Goal: Transaction & Acquisition: Download file/media

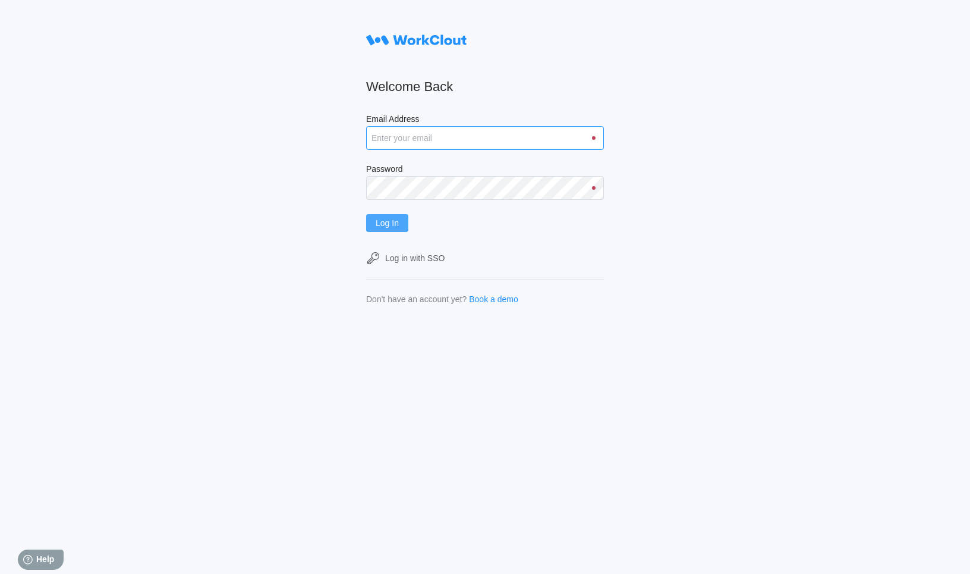
type input "sohil+test@workclout.com"
click at [398, 223] on button "Log In" at bounding box center [387, 223] width 42 height 18
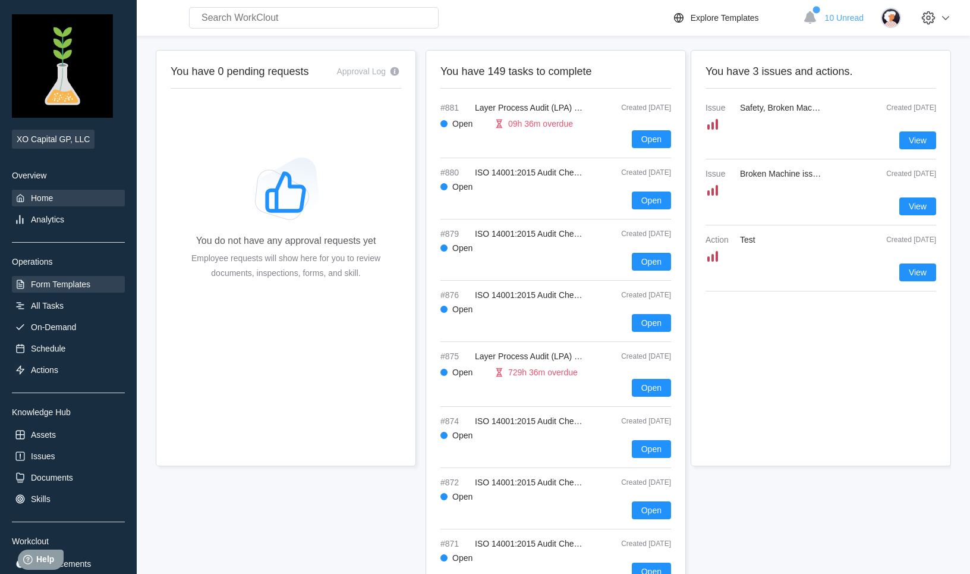
click at [64, 282] on div "Form Templates" at bounding box center [60, 284] width 59 height 10
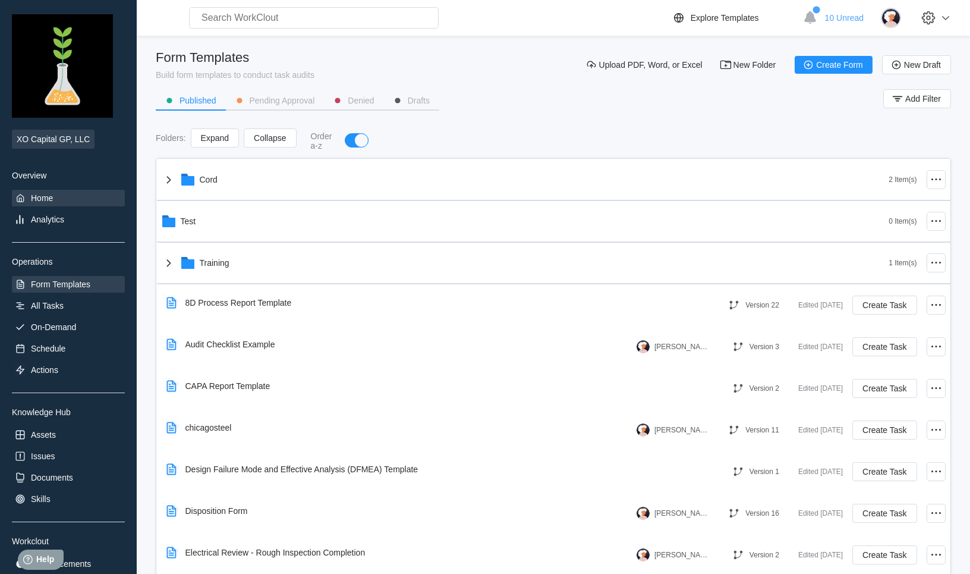
click at [35, 197] on div "Home" at bounding box center [42, 198] width 22 height 10
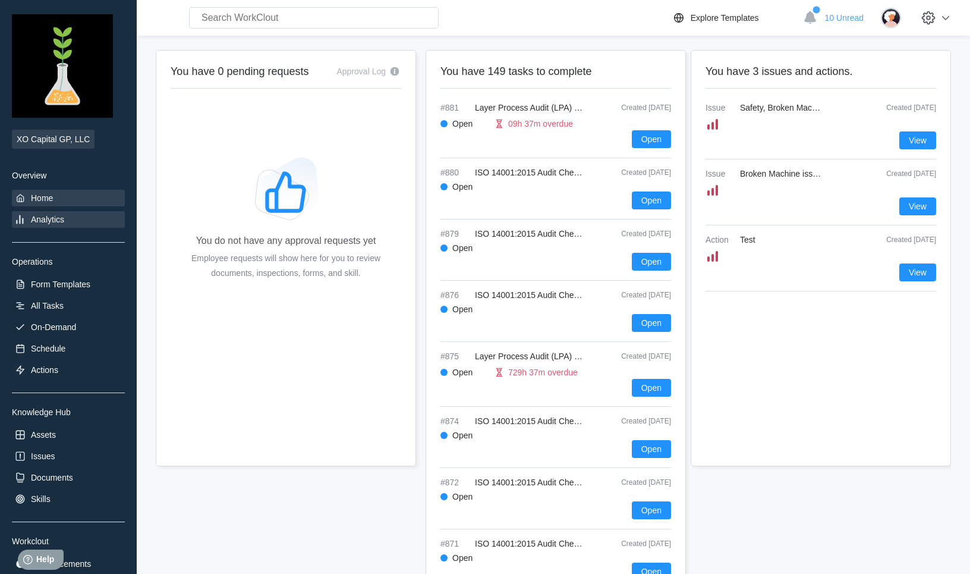
click at [36, 223] on div "Analytics" at bounding box center [47, 220] width 33 height 10
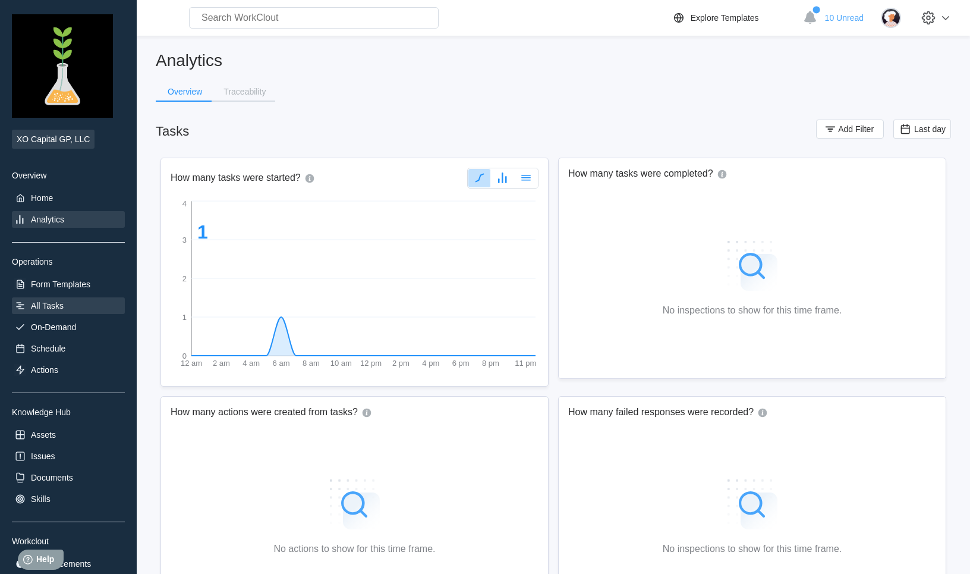
click at [68, 304] on div "All Tasks" at bounding box center [68, 305] width 113 height 17
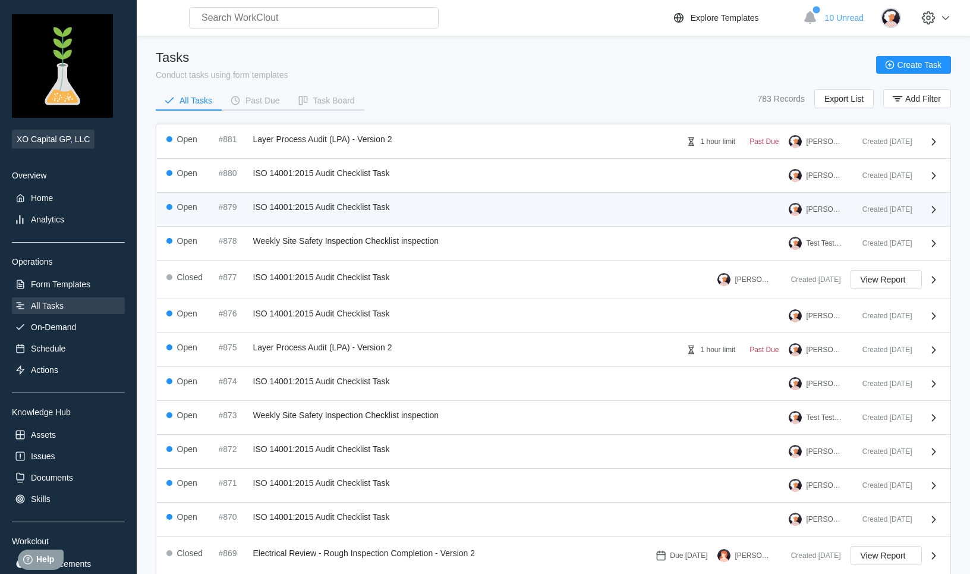
click at [196, 211] on div "Open #879 ISO 14001:2015 Audit Checklist Task [PERSON_NAME]" at bounding box center [509, 209] width 687 height 14
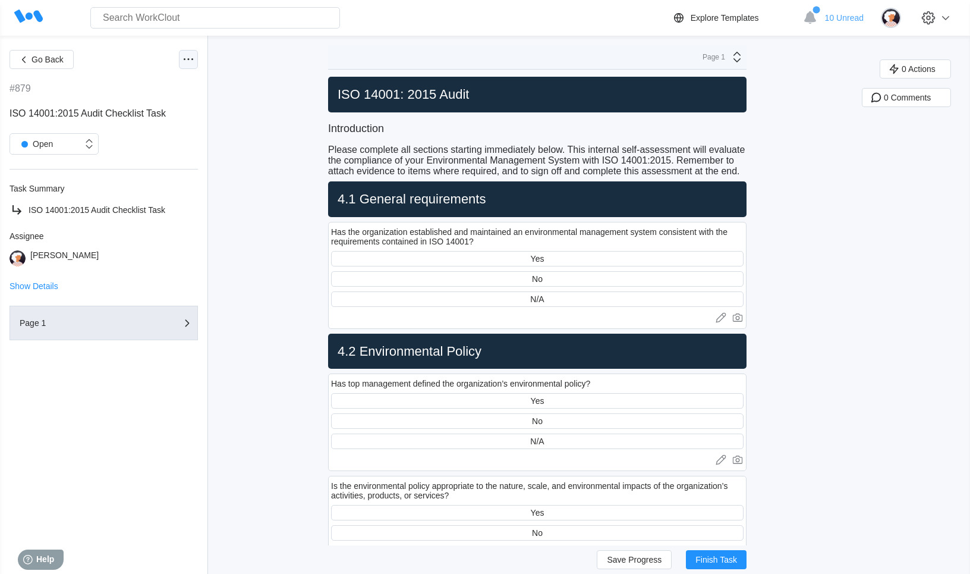
click at [186, 64] on icon at bounding box center [188, 59] width 14 height 14
click at [150, 84] on div "Export PDF" at bounding box center [138, 88] width 108 height 19
click at [54, 65] on button "Go Back" at bounding box center [42, 59] width 64 height 19
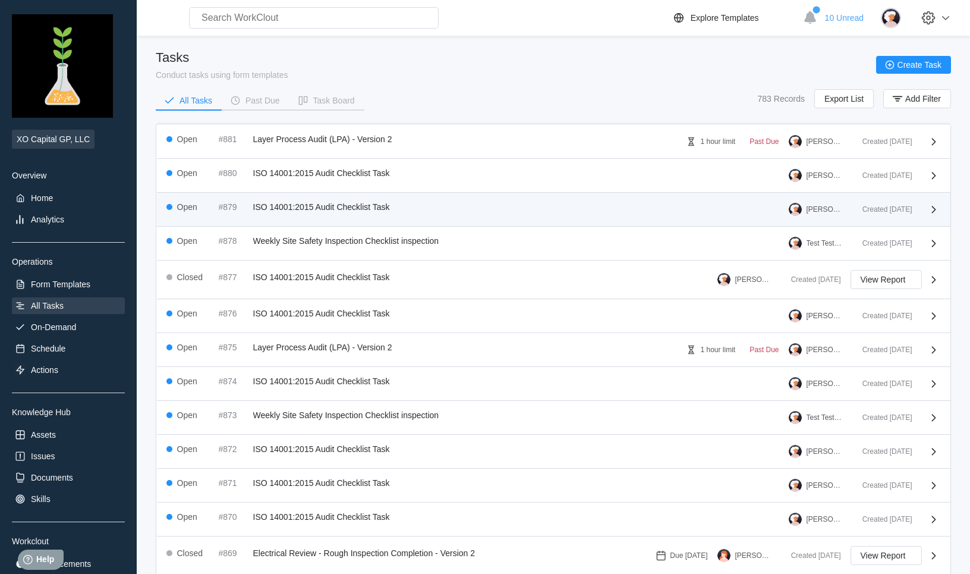
click at [336, 203] on span "ISO 14001:2015 Audit Checklist Task" at bounding box center [321, 207] width 137 height 10
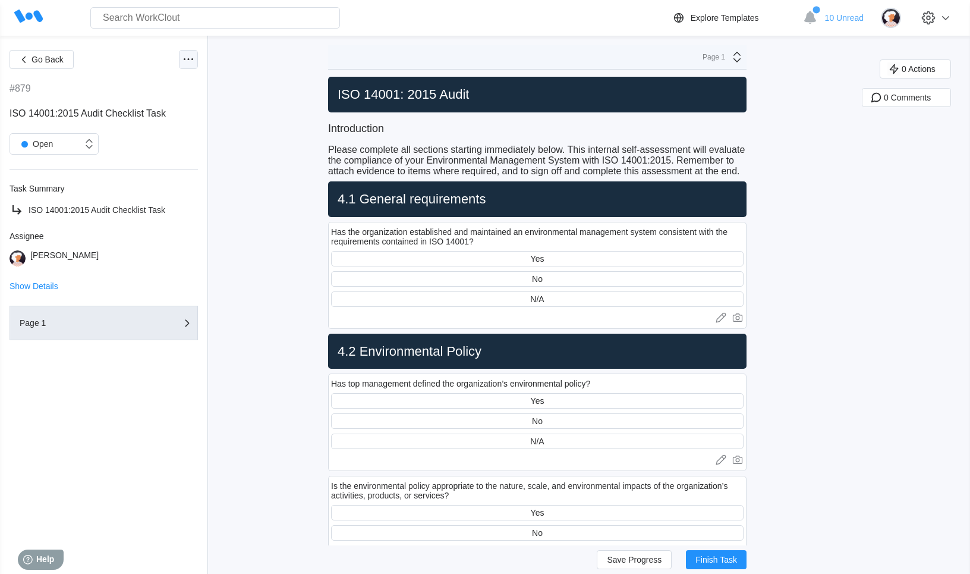
click at [192, 59] on circle at bounding box center [192, 59] width 2 height 2
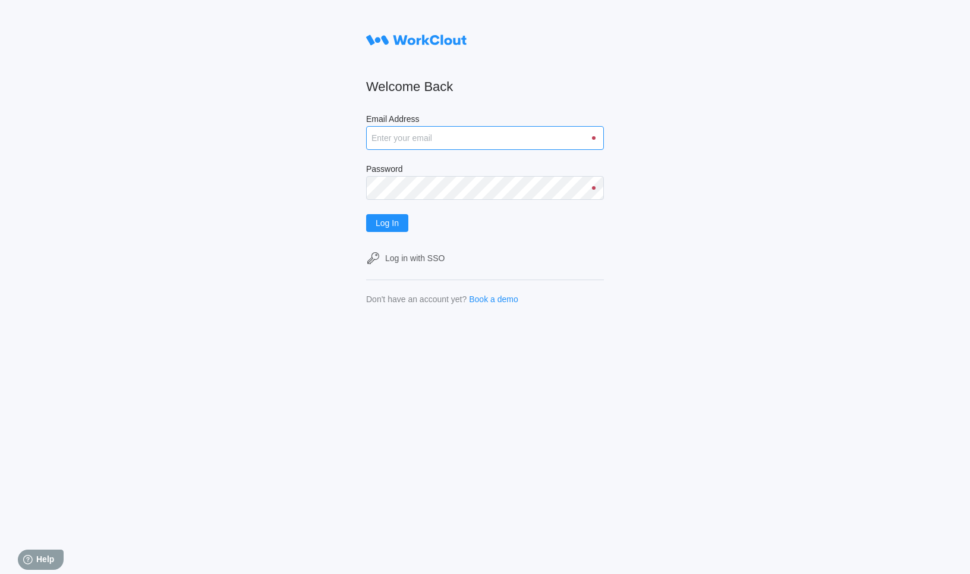
type input "sohil+test@workclout.com"
click at [594, 138] on div at bounding box center [594, 138] width 4 height 4
click at [518, 139] on input "sohil+test@workclout.com" at bounding box center [485, 138] width 238 height 24
